Goal: Transaction & Acquisition: Book appointment/travel/reservation

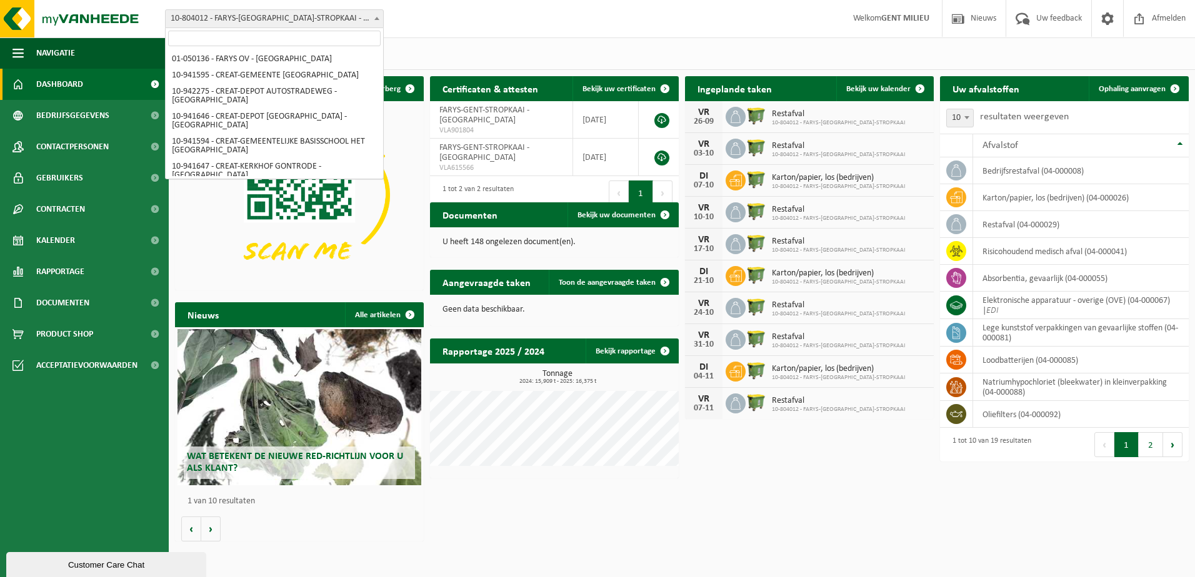
click at [249, 20] on span "10-804012 - FARYS-[GEOGRAPHIC_DATA]-STROPKAAI - [GEOGRAPHIC_DATA]" at bounding box center [274, 18] width 217 height 17
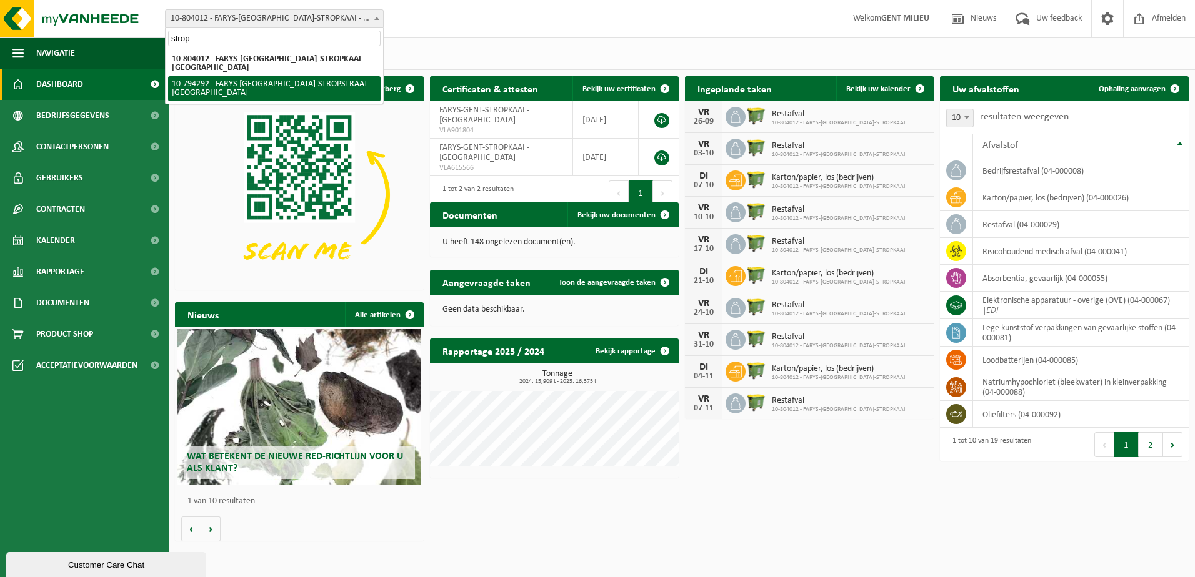
type input "strop"
select select "31011"
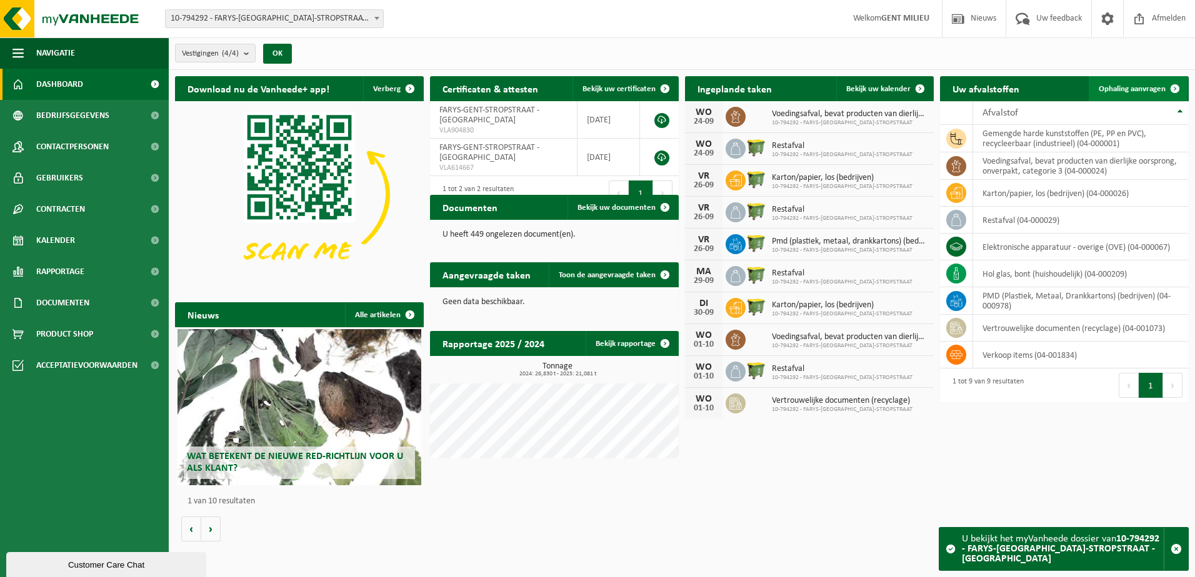
click at [1133, 85] on span "Ophaling aanvragen" at bounding box center [1131, 89] width 67 height 8
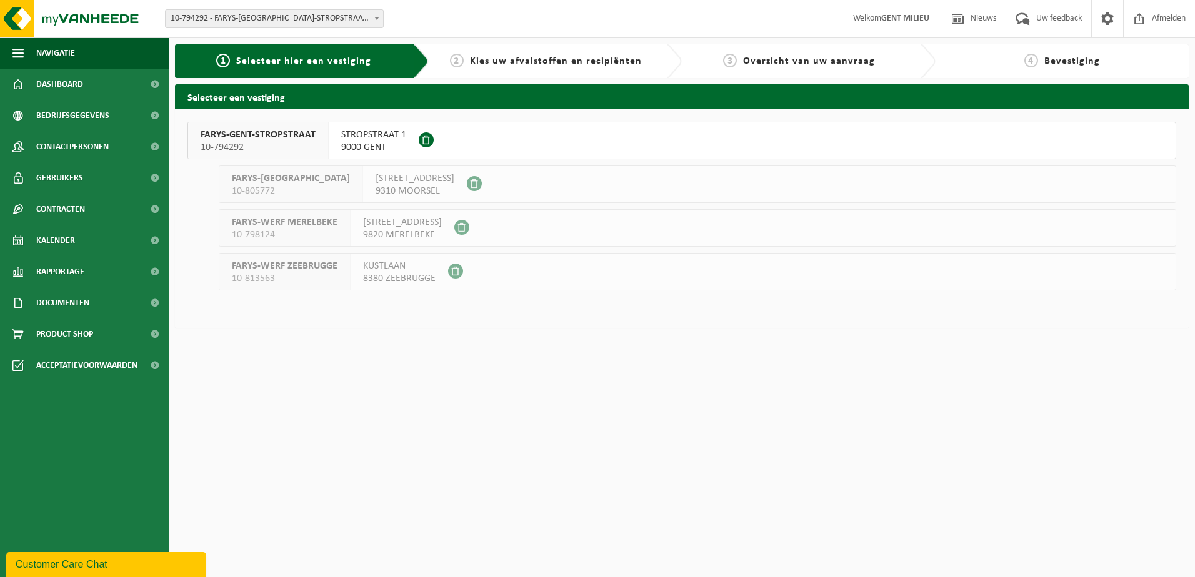
click at [274, 147] on span "10-794292" at bounding box center [258, 147] width 115 height 12
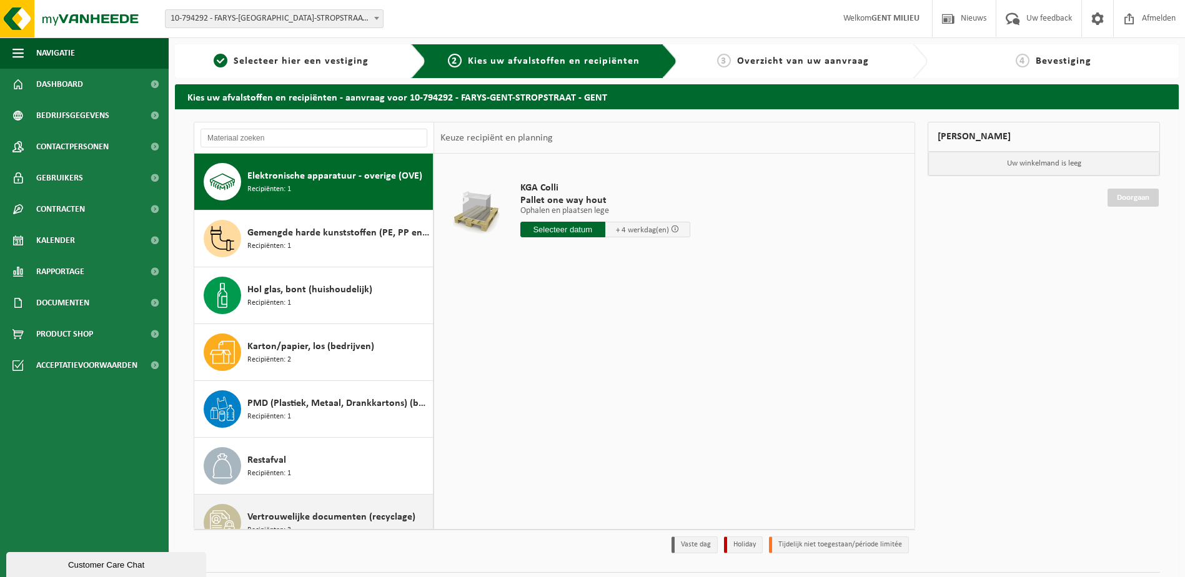
click at [328, 518] on span "Vertrouwelijke documenten (recyclage)" at bounding box center [331, 517] width 168 height 15
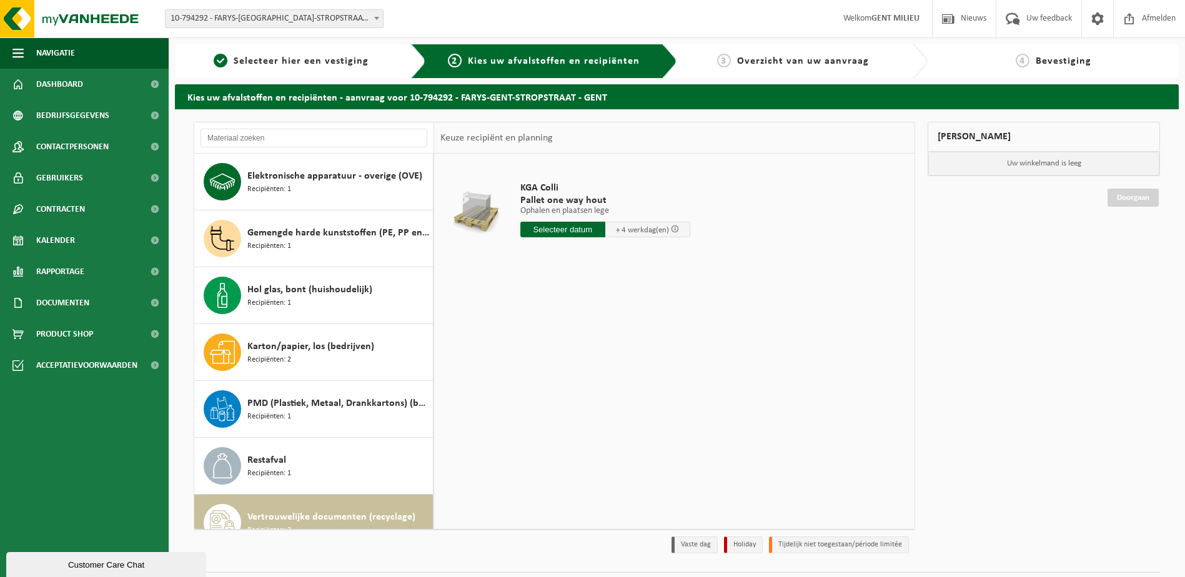
scroll to position [79, 0]
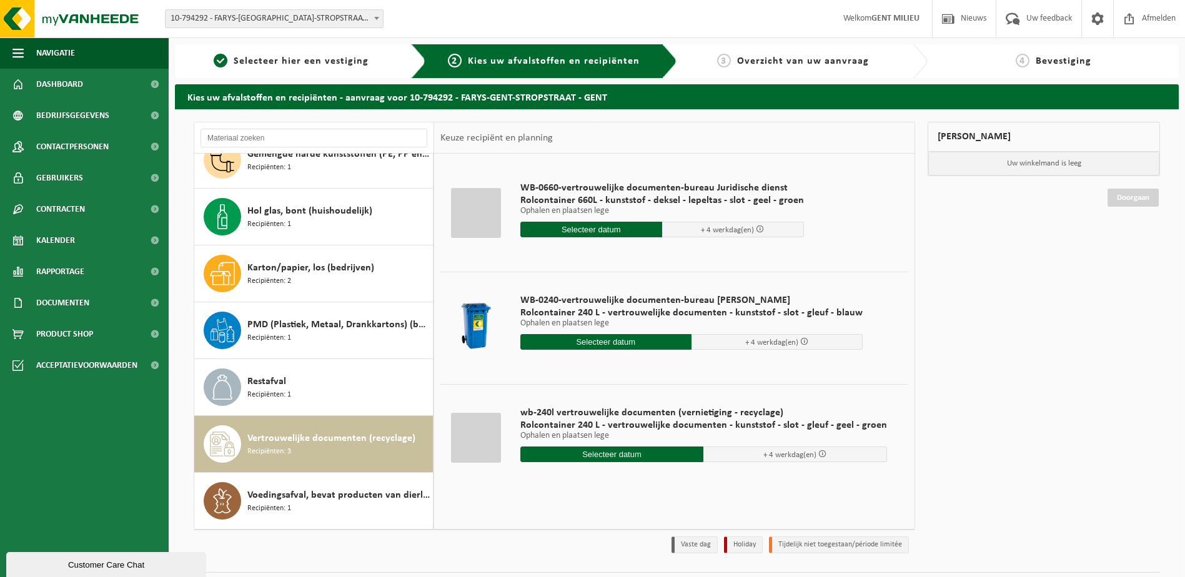
click at [589, 227] on input "text" at bounding box center [591, 230] width 142 height 16
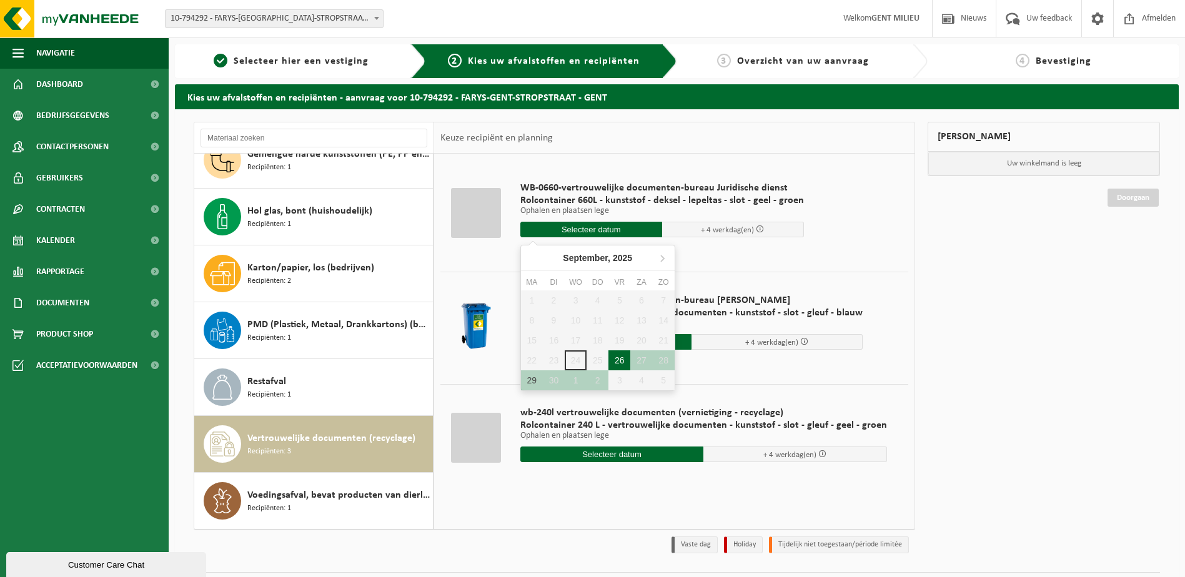
click at [619, 361] on div "26" at bounding box center [620, 361] width 22 height 20
type input "Van 2025-09-26"
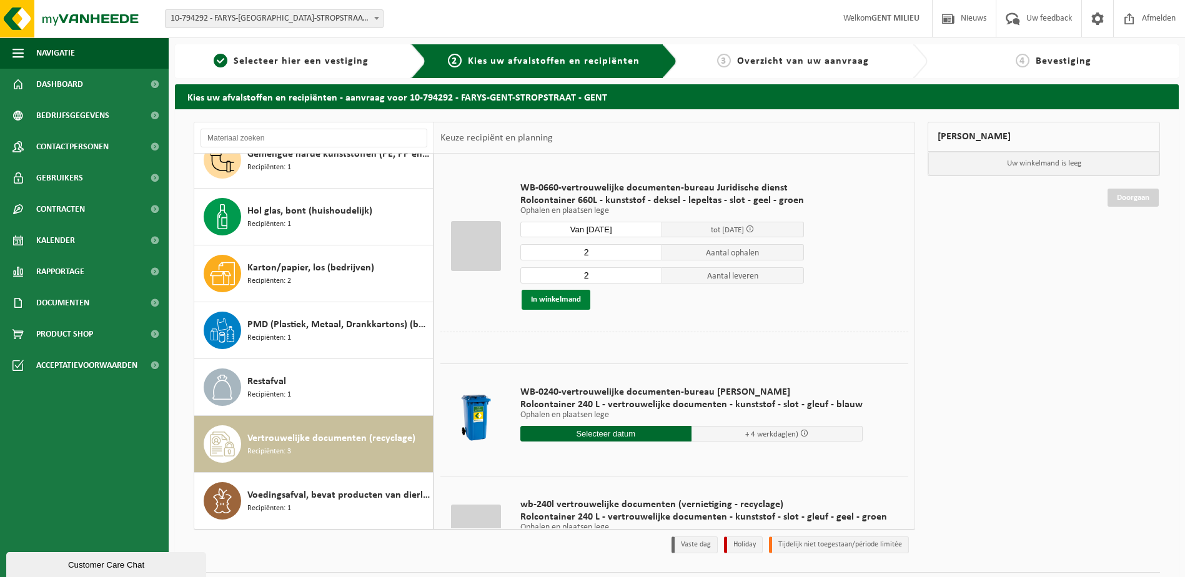
click at [560, 305] on button "In winkelmand" at bounding box center [556, 300] width 69 height 20
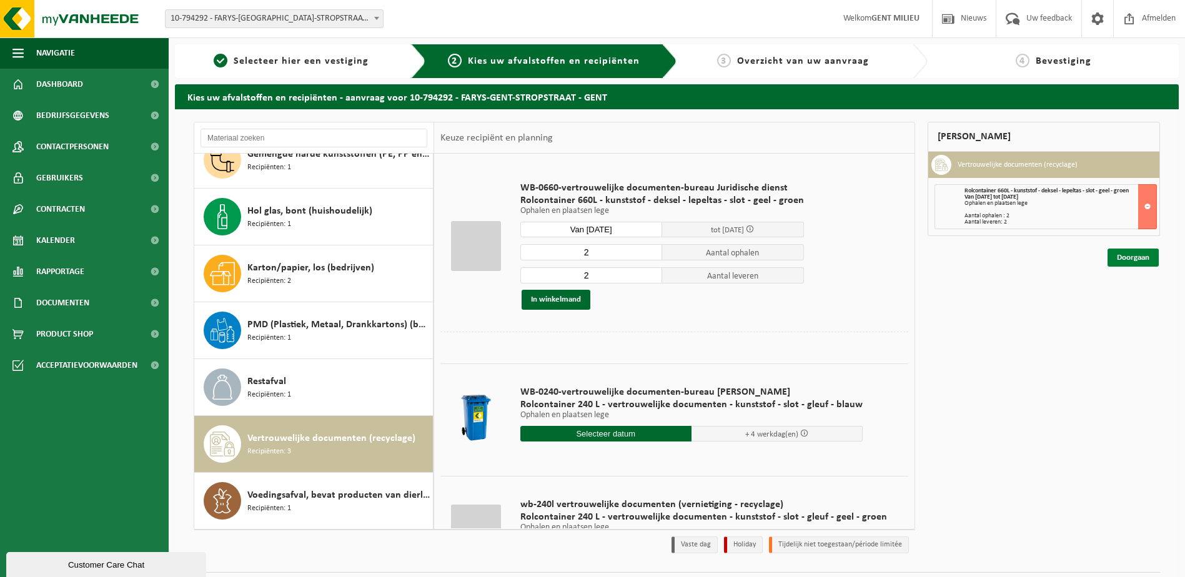
click at [1119, 262] on link "Doorgaan" at bounding box center [1133, 258] width 51 height 18
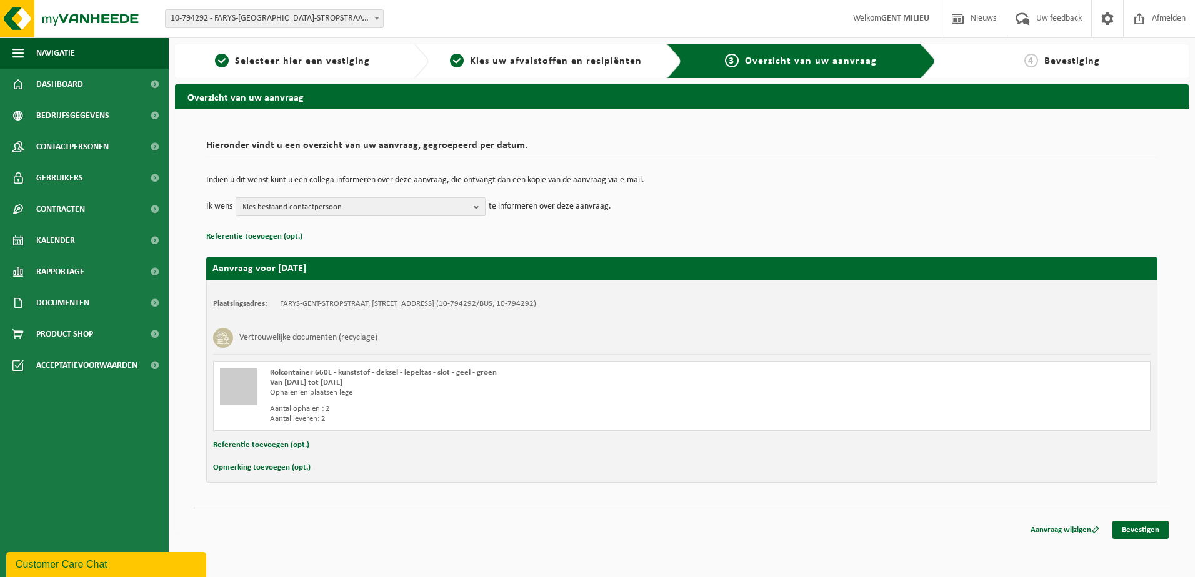
click at [281, 203] on span "Kies bestaand contactpersoon" at bounding box center [355, 207] width 226 height 19
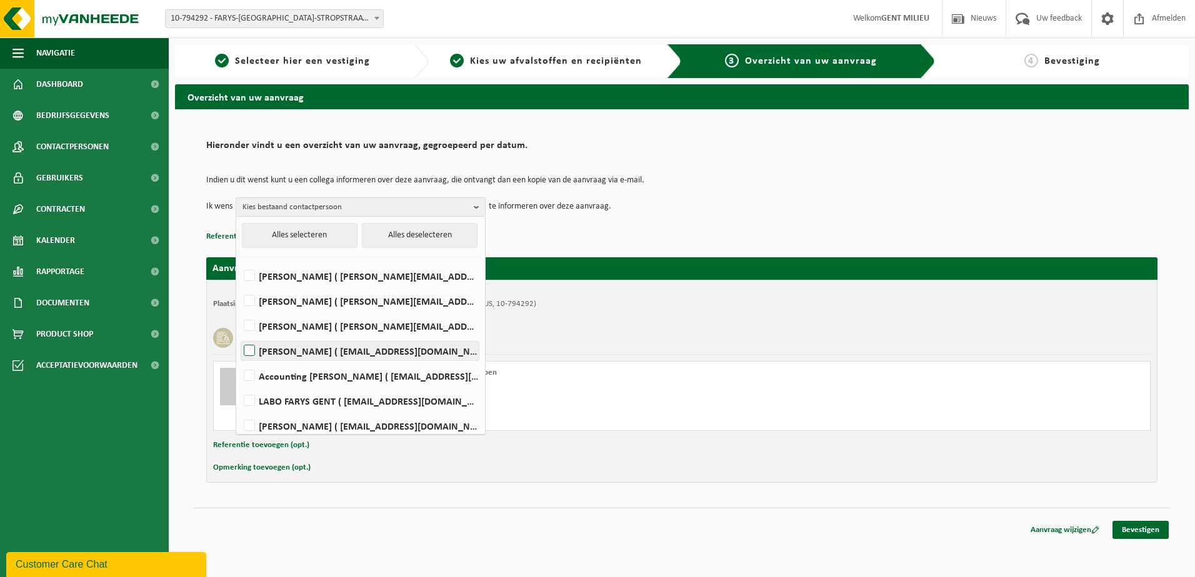
scroll to position [32, 0]
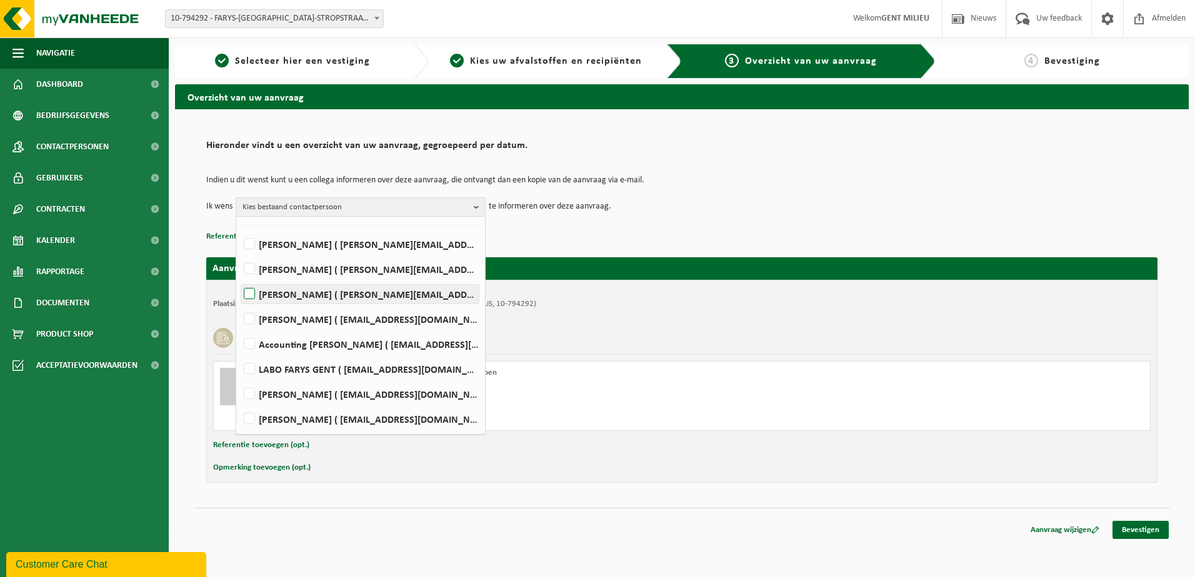
click at [302, 294] on label "Carla De Maeseneer ( carla.demaeseneer@farys.be )" at bounding box center [359, 294] width 237 height 19
click at [239, 279] on input "Carla De Maeseneer ( carla.demaeseneer@farys.be )" at bounding box center [239, 278] width 1 height 1
checkbox input "true"
click at [299, 245] on label "Johan Claus ( johan.claus@farys.be )" at bounding box center [359, 244] width 237 height 19
click at [239, 229] on input "Johan Claus ( johan.claus@farys.be )" at bounding box center [239, 228] width 1 height 1
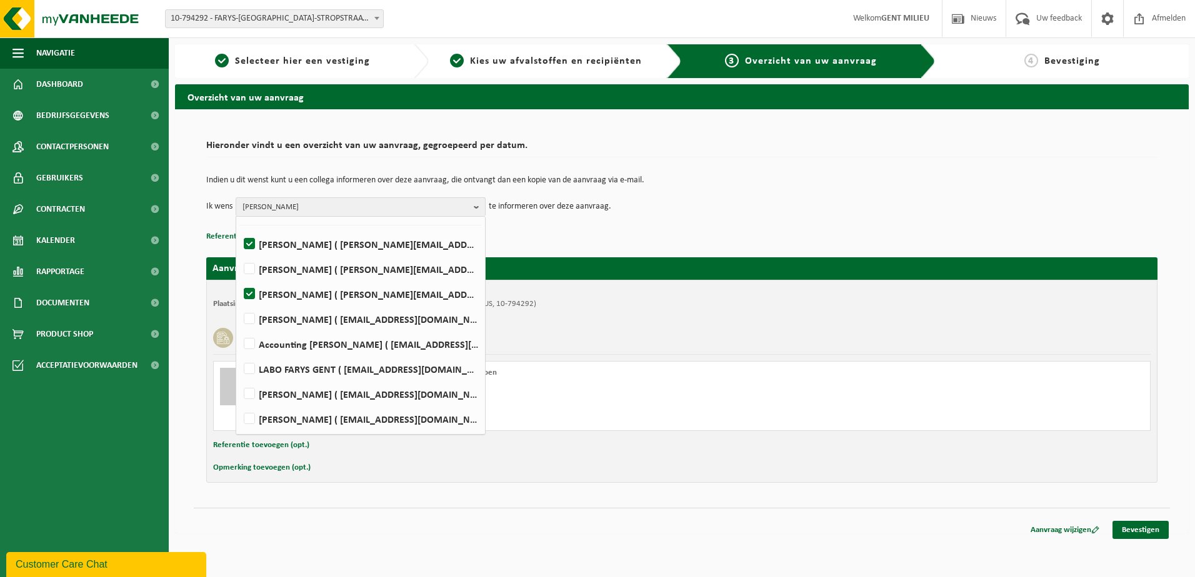
click at [798, 299] on div "Plaatsingsadres: FARYS-GENT-STROPSTRAAT, 9000 GENT, STROPSTRAAT 1 (10-794292/BU…" at bounding box center [681, 381] width 951 height 203
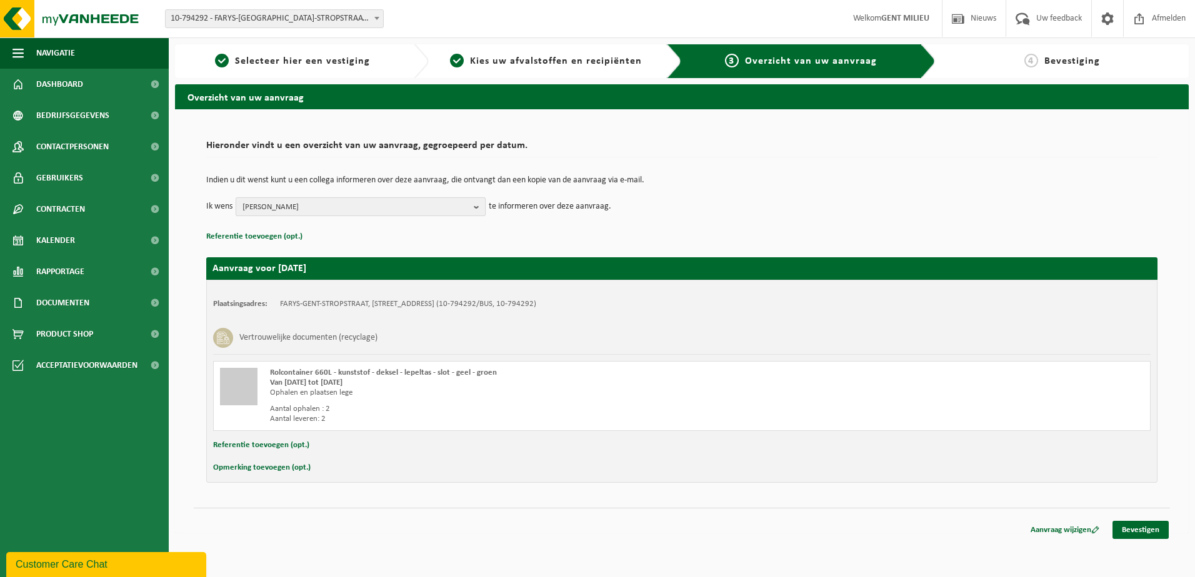
click at [387, 210] on span "Johan Claus, Carla De Maeseneer" at bounding box center [355, 207] width 226 height 19
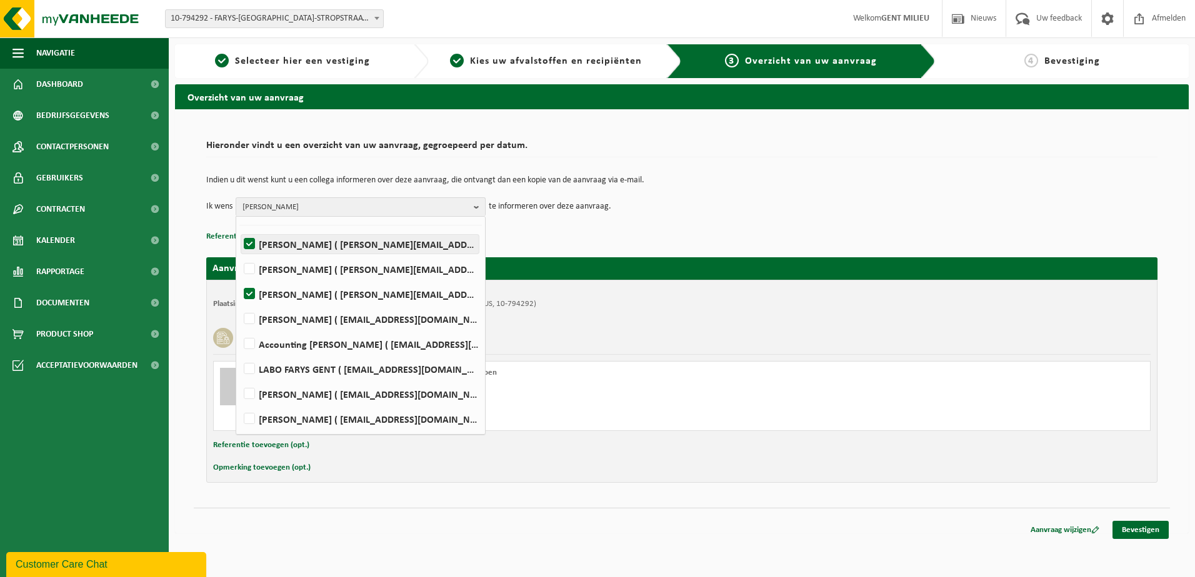
click at [331, 244] on label "Johan Claus ( johan.claus@farys.be )" at bounding box center [359, 244] width 237 height 19
click at [239, 229] on input "Johan Claus ( johan.claus@farys.be )" at bounding box center [239, 228] width 1 height 1
checkbox input "false"
click at [351, 294] on label "Carla De Maeseneer ( carla.demaeseneer@farys.be )" at bounding box center [359, 294] width 237 height 19
click at [239, 279] on input "Carla De Maeseneer ( carla.demaeseneer@farys.be )" at bounding box center [239, 278] width 1 height 1
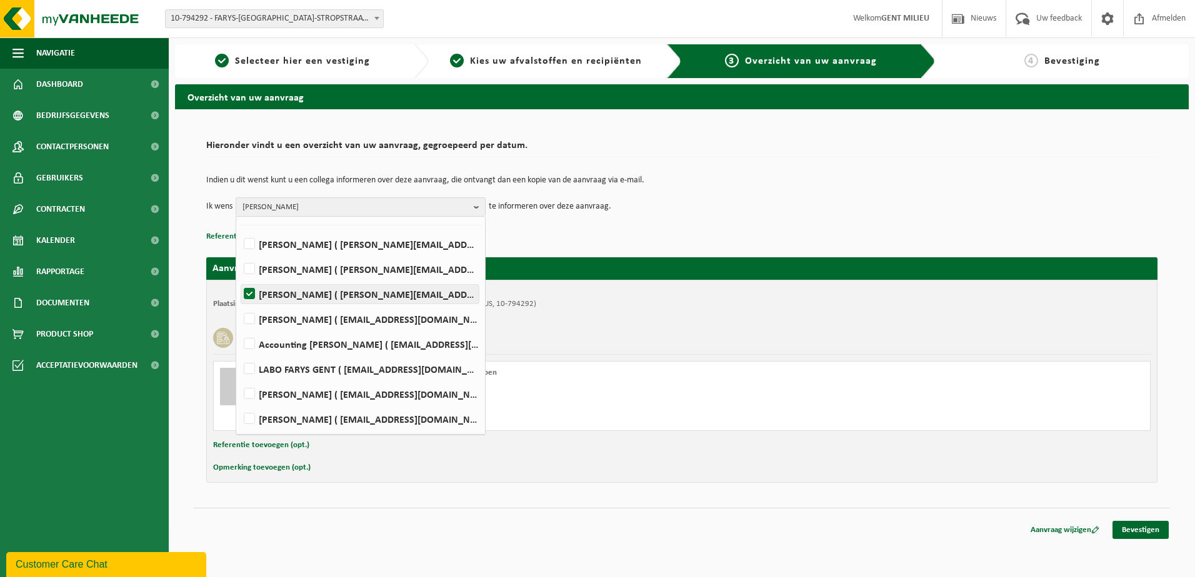
checkbox input "false"
click at [859, 538] on div "Overzicht van uw aanvraag Hieronder vindt u een overzicht van uw aanvraag, gegr…" at bounding box center [682, 311] width 1026 height 455
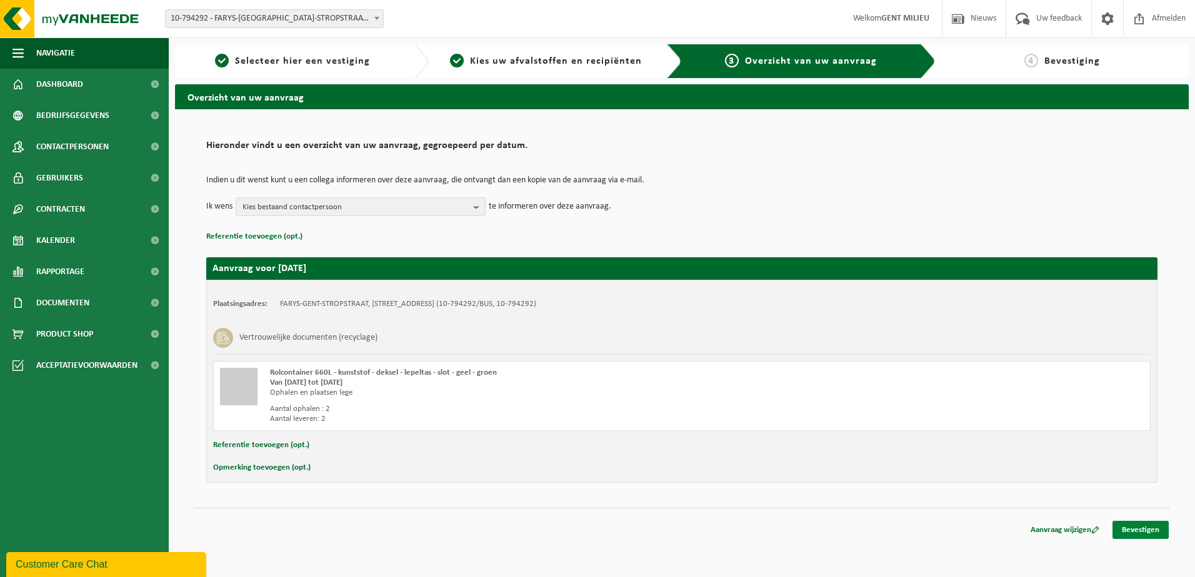
click at [1128, 527] on link "Bevestigen" at bounding box center [1140, 530] width 56 height 18
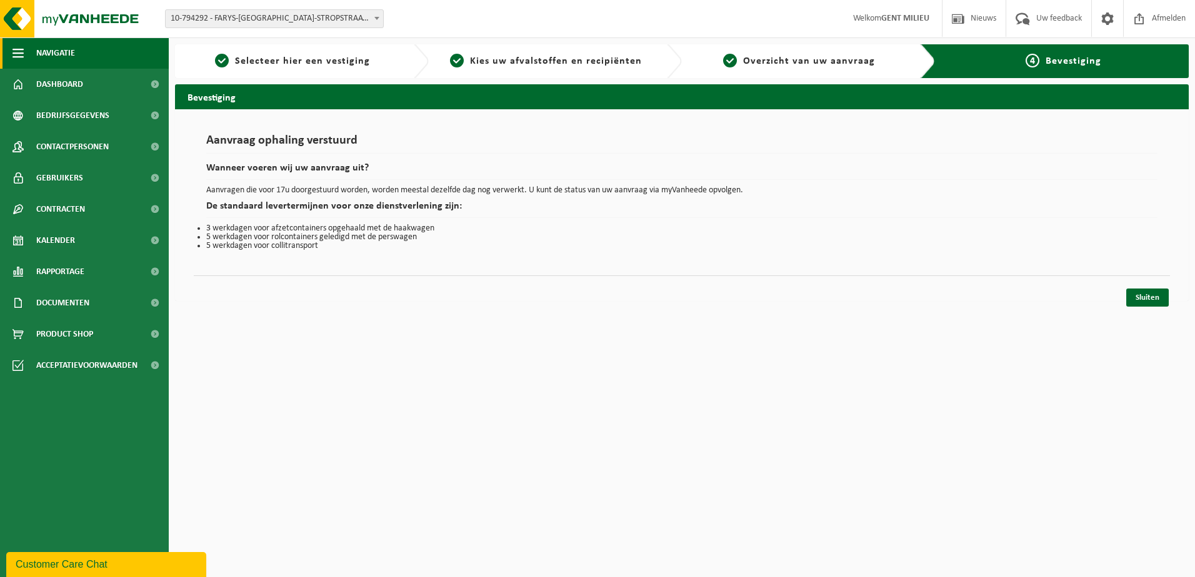
click at [62, 54] on span "Navigatie" at bounding box center [55, 52] width 39 height 31
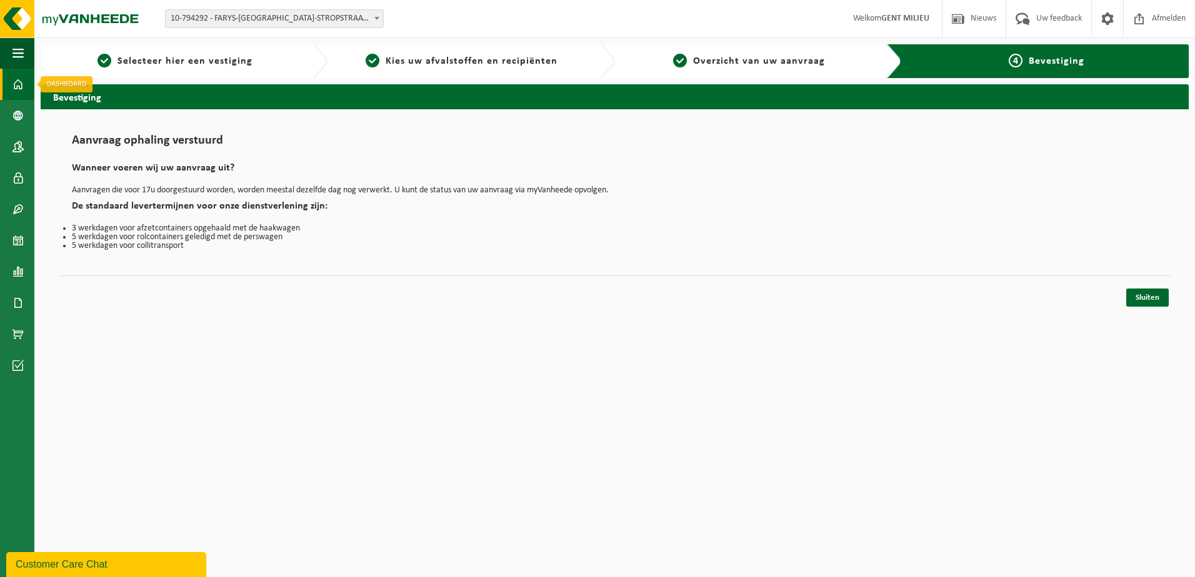
click at [21, 84] on span at bounding box center [17, 84] width 11 height 31
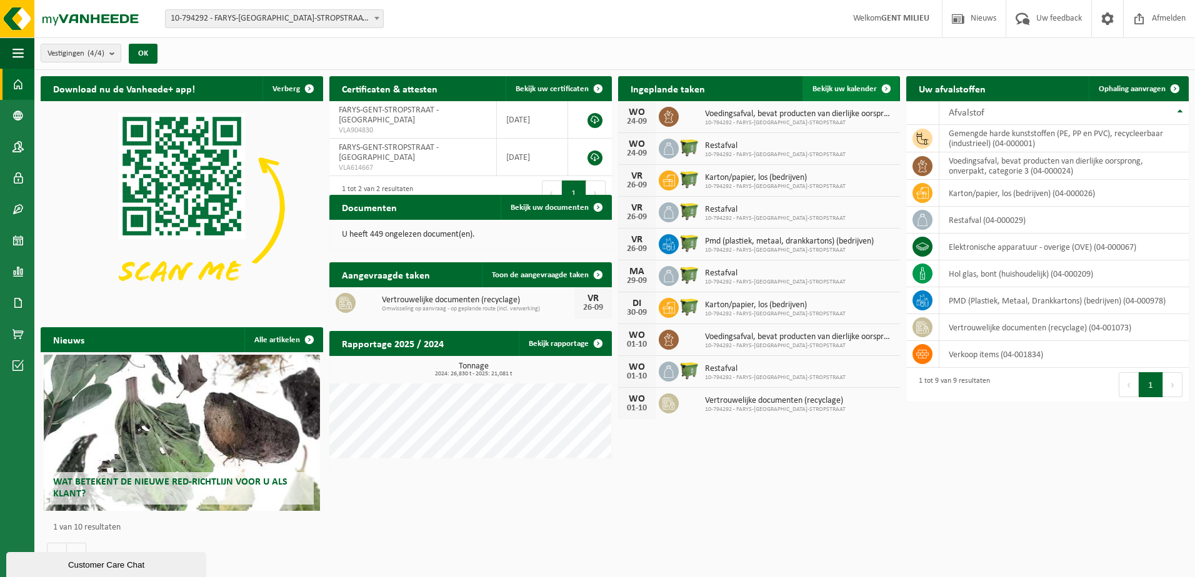
click at [844, 87] on span "Bekijk uw kalender" at bounding box center [844, 89] width 64 height 8
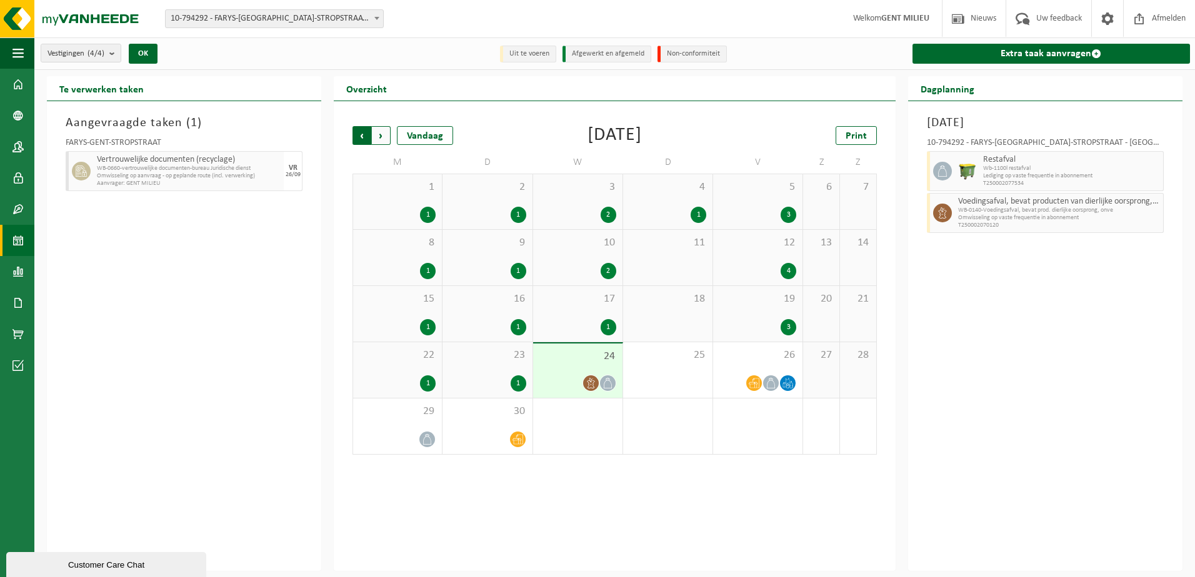
click at [388, 132] on span "Volgende" at bounding box center [381, 135] width 19 height 19
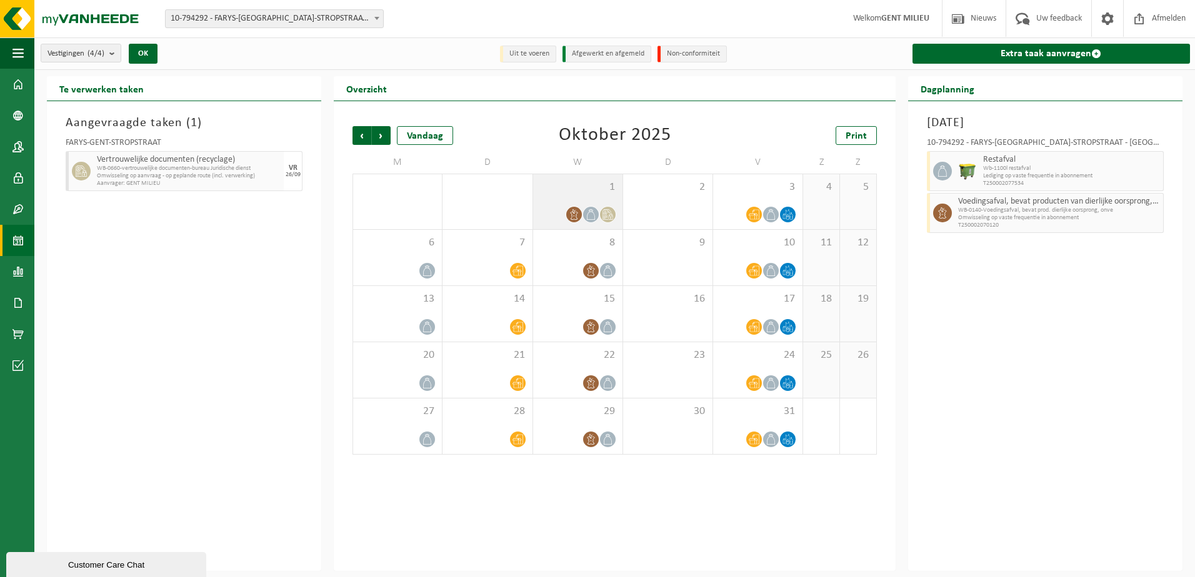
click at [609, 213] on icon at bounding box center [607, 214] width 11 height 11
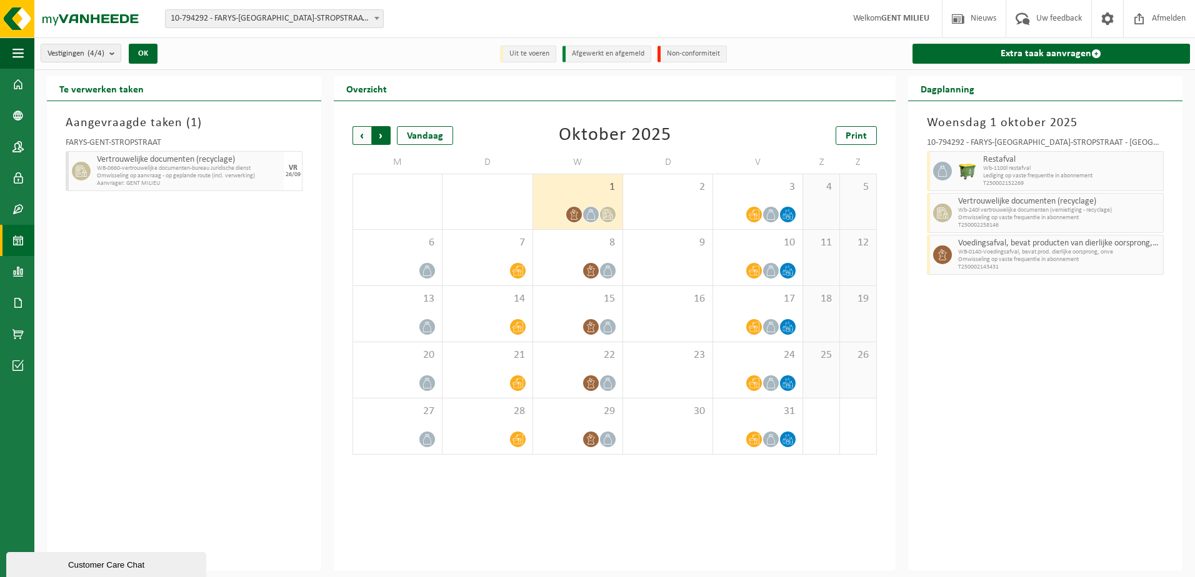
click at [362, 141] on span "Vorige" at bounding box center [361, 135] width 19 height 19
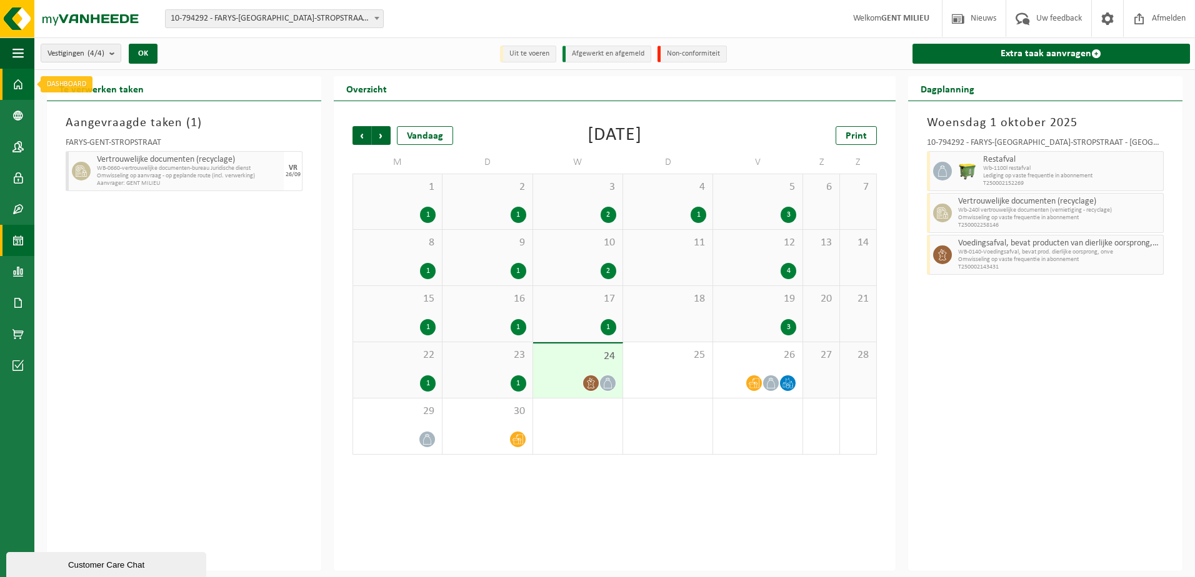
click at [16, 86] on span at bounding box center [17, 84] width 11 height 31
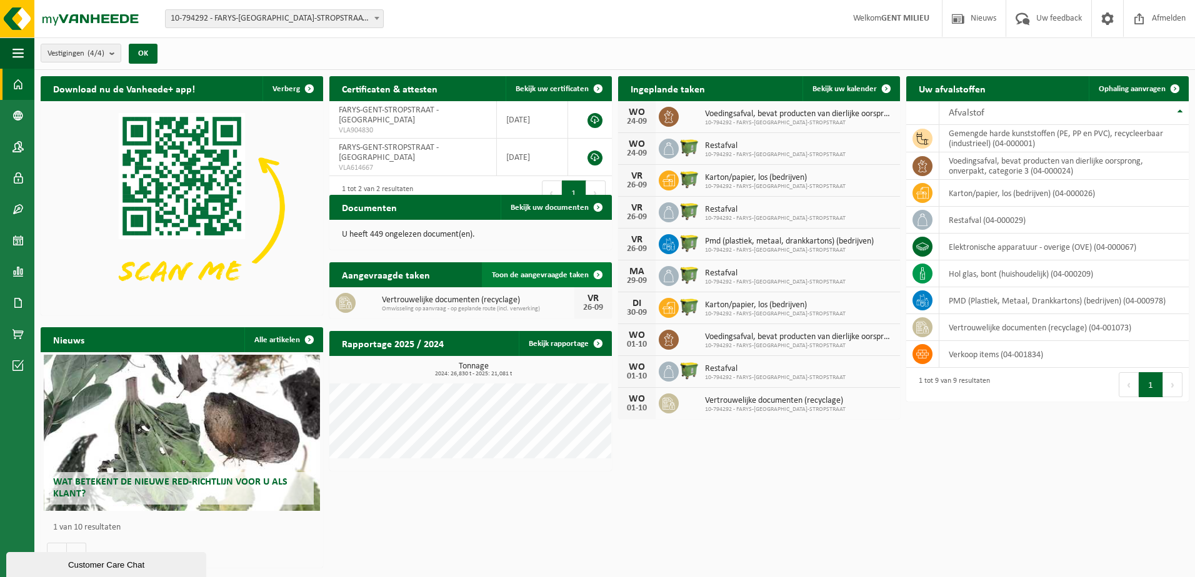
click at [575, 271] on span "Toon de aangevraagde taken" at bounding box center [540, 275] width 97 height 8
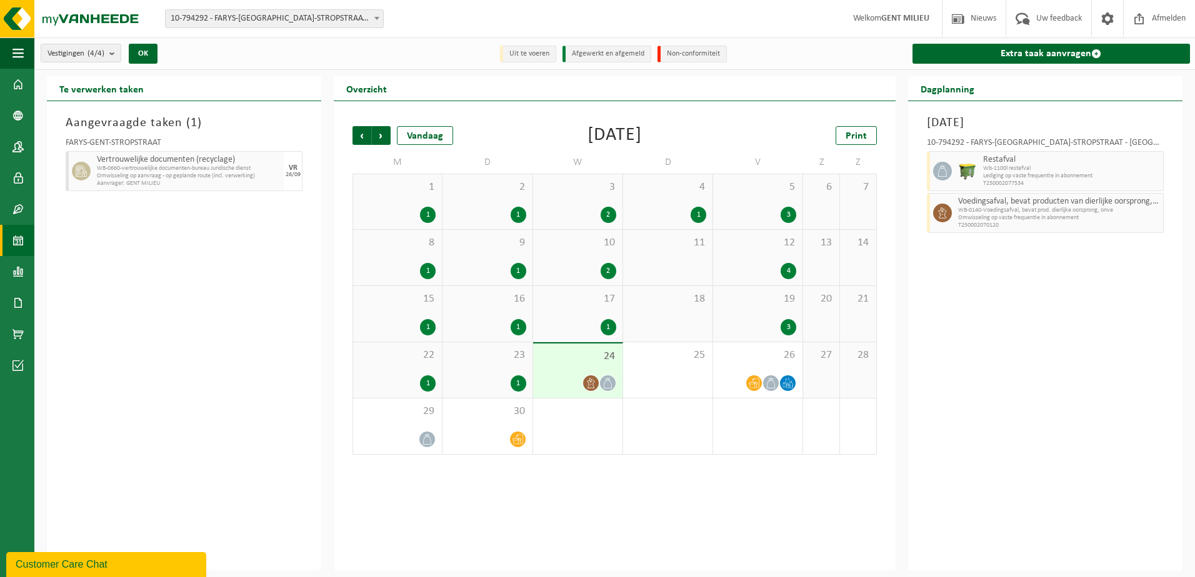
click at [267, 169] on span "WB-0660-vertrouwelijke documenten-bureau Juridische dienst" at bounding box center [189, 168] width 184 height 7
click at [379, 134] on span "Volgende" at bounding box center [381, 135] width 19 height 19
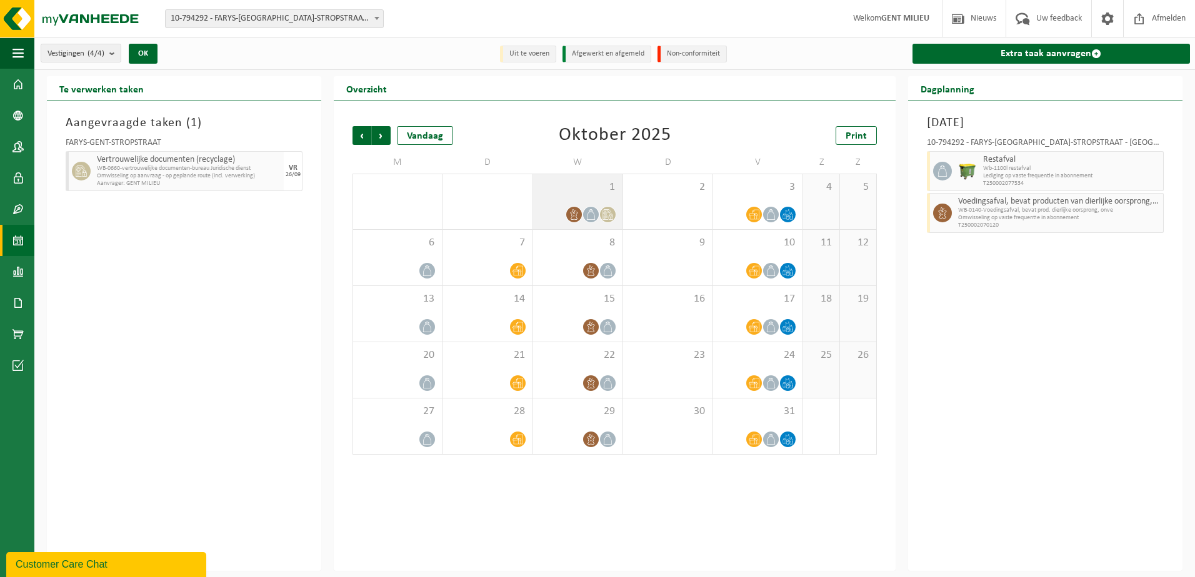
click at [610, 207] on span at bounding box center [608, 215] width 16 height 16
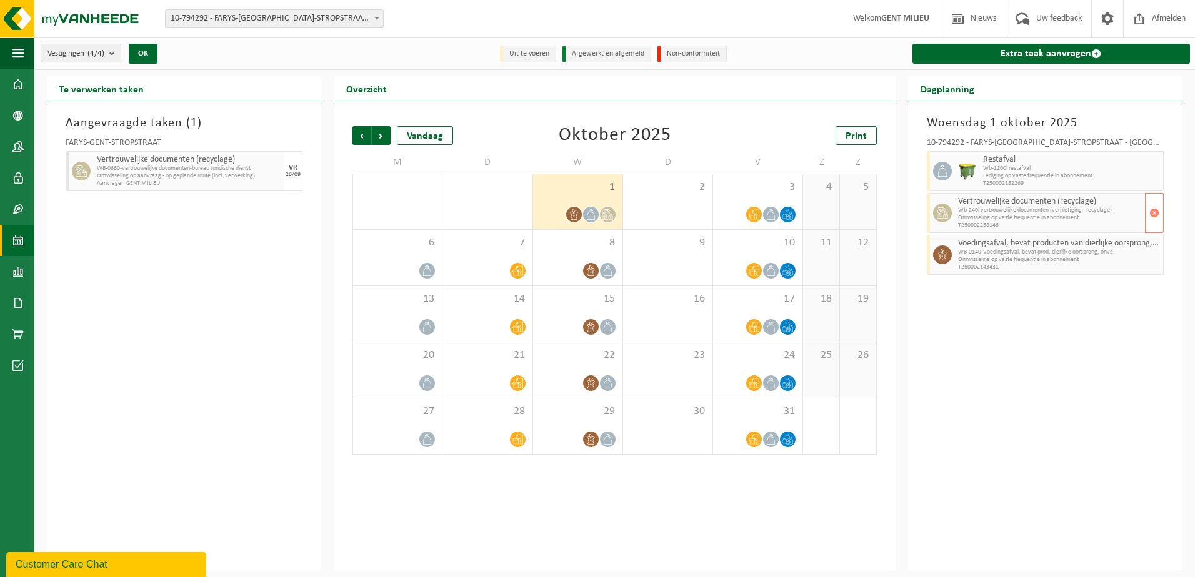
click at [1017, 209] on span "Wb-240l vertrouwelijke documenten (vernietiging - recyclage)" at bounding box center [1050, 210] width 184 height 7
